Goal: Use online tool/utility

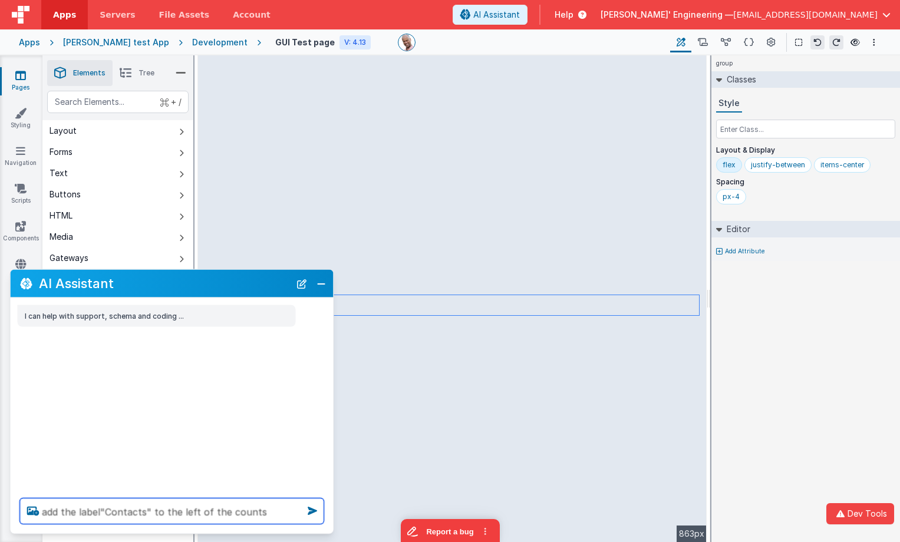
type textarea "add the label"Contacts" to the left of the counts"
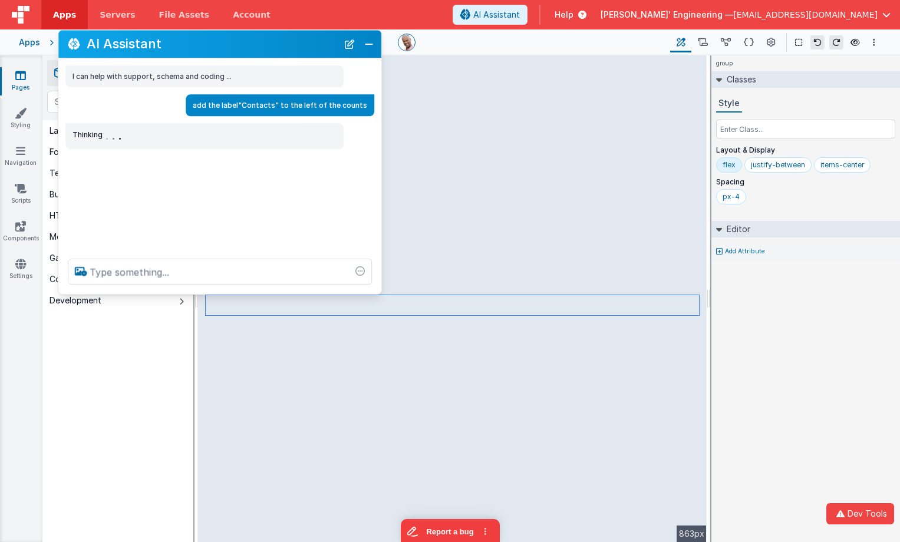
drag, startPoint x: 183, startPoint y: 285, endPoint x: 232, endPoint y: 45, distance: 244.1
click at [232, 45] on h2 "AI Assistant" at bounding box center [212, 44] width 251 height 14
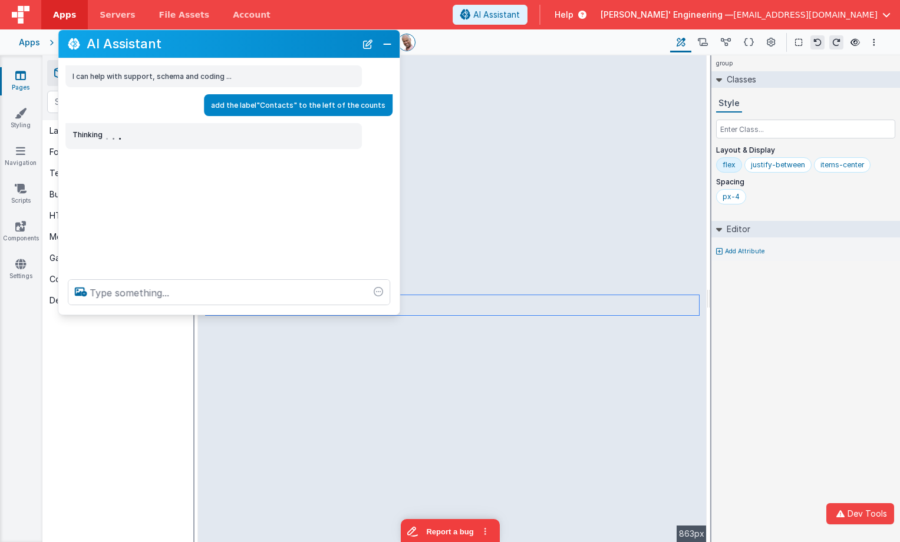
drag, startPoint x: 377, startPoint y: 291, endPoint x: 395, endPoint y: 311, distance: 27.6
click at [395, 311] on div at bounding box center [228, 292] width 341 height 45
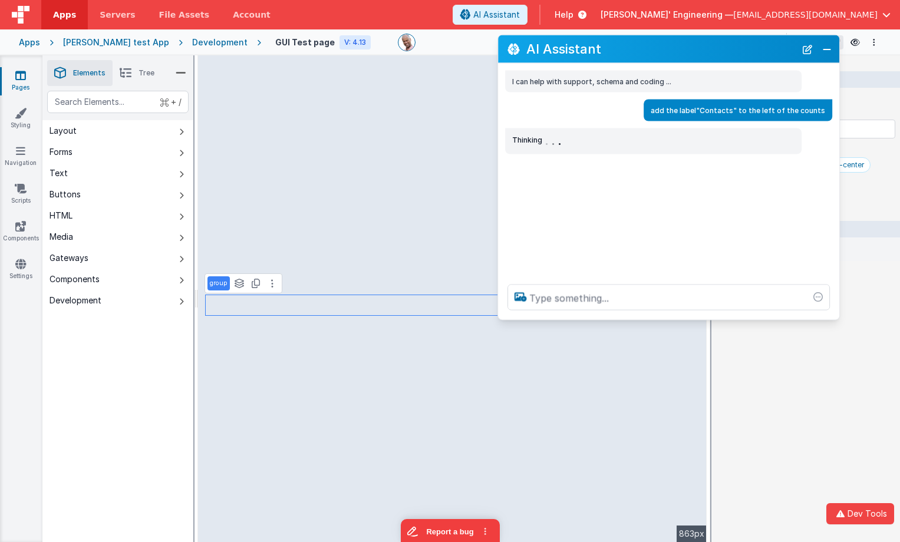
drag, startPoint x: 212, startPoint y: 52, endPoint x: 650, endPoint y: 59, distance: 438.0
click at [650, 59] on div "AI Assistant" at bounding box center [668, 49] width 341 height 28
